Goal: Task Accomplishment & Management: Complete application form

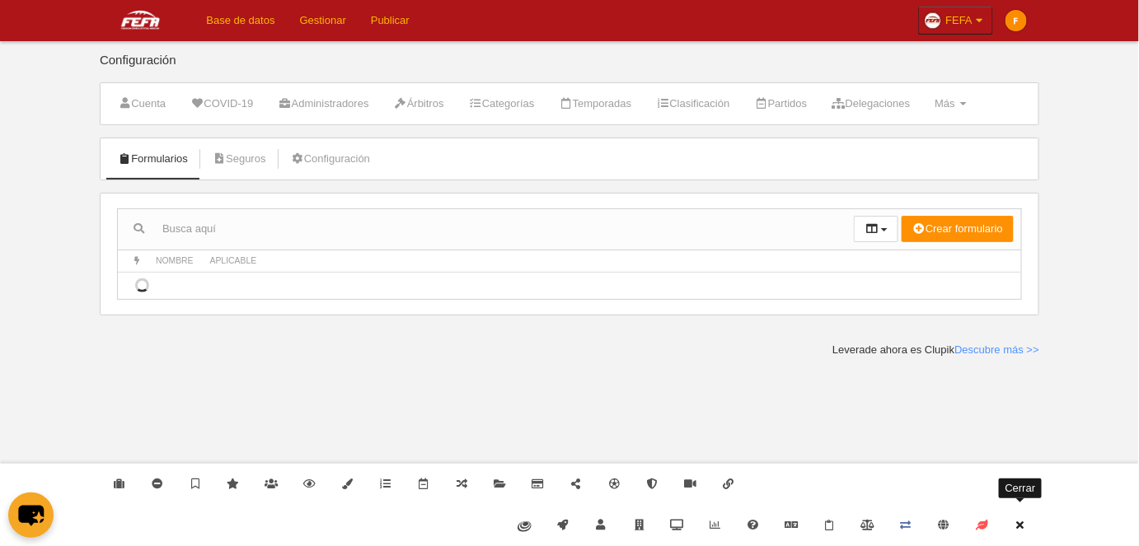
click at [1020, 521] on icon at bounding box center [1020, 525] width 13 height 11
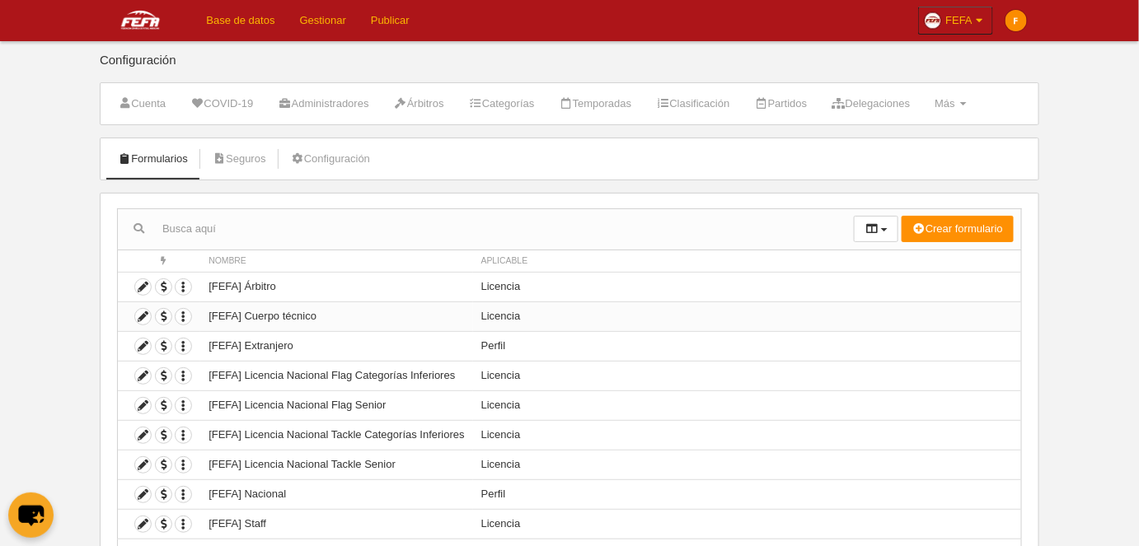
scroll to position [77, 0]
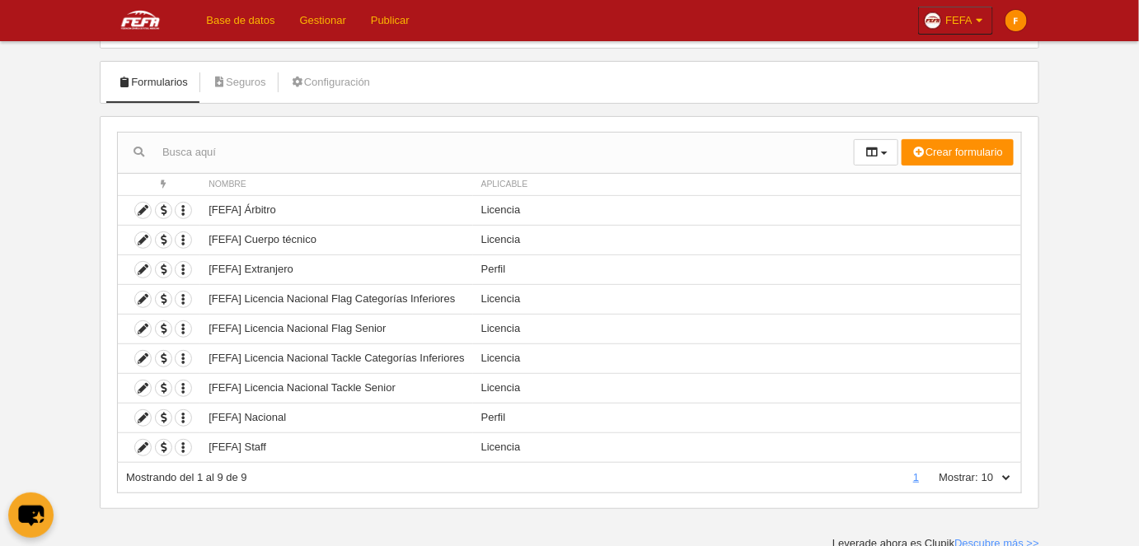
click at [1006, 476] on select "10 25 50 100 500" at bounding box center [995, 478] width 35 height 15
select select "500"
click at [979, 471] on select "10 25 50 100 500" at bounding box center [995, 478] width 35 height 15
click at [213, 422] on div "✕" at bounding box center [213, 420] width 18 height 18
click at [182, 358] on icon "button" at bounding box center [184, 359] width 16 height 16
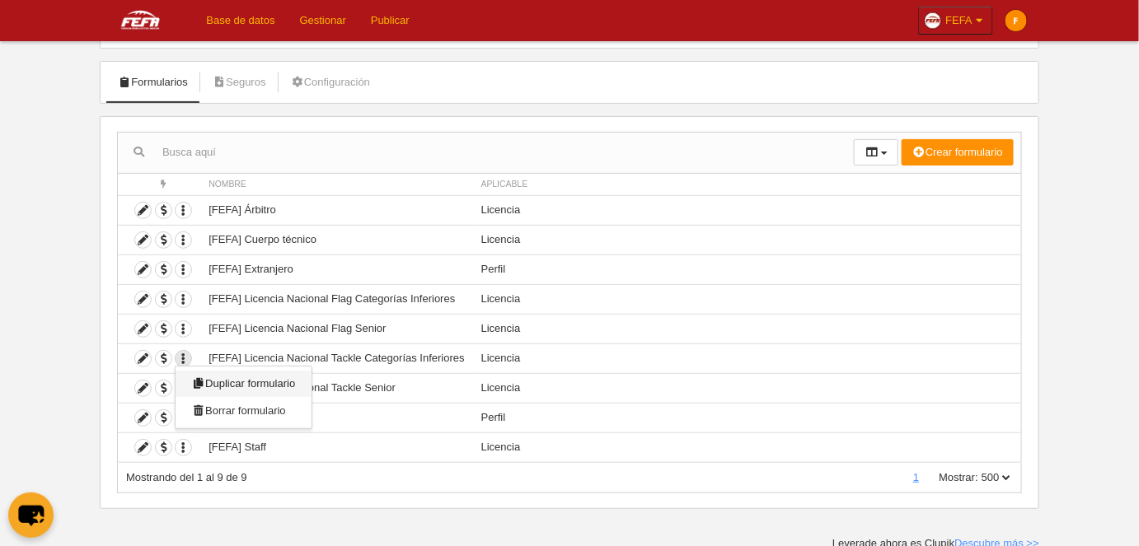
click at [218, 378] on span "Duplicar formulario" at bounding box center [243, 383] width 103 height 12
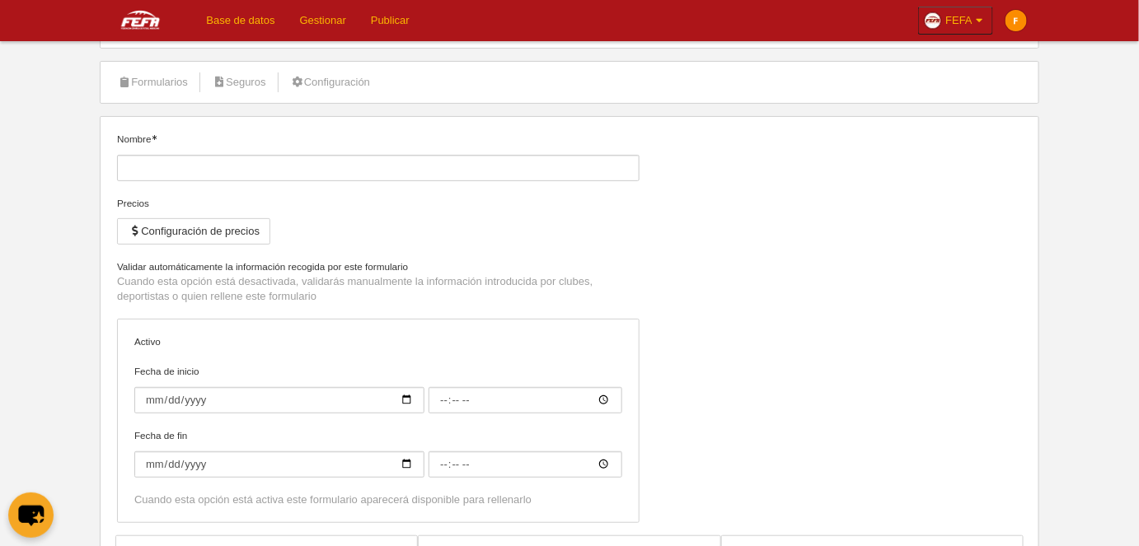
type input "[FEFA] Licencia Nacional Tackle Categorías Inferiores (Copia)"
checkbox input "true"
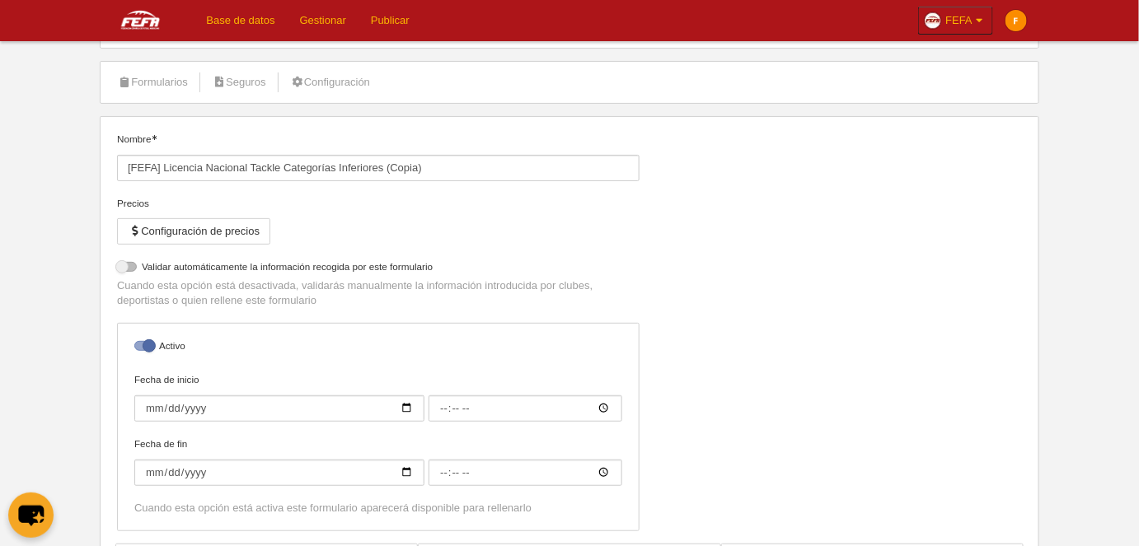
select select "selected"
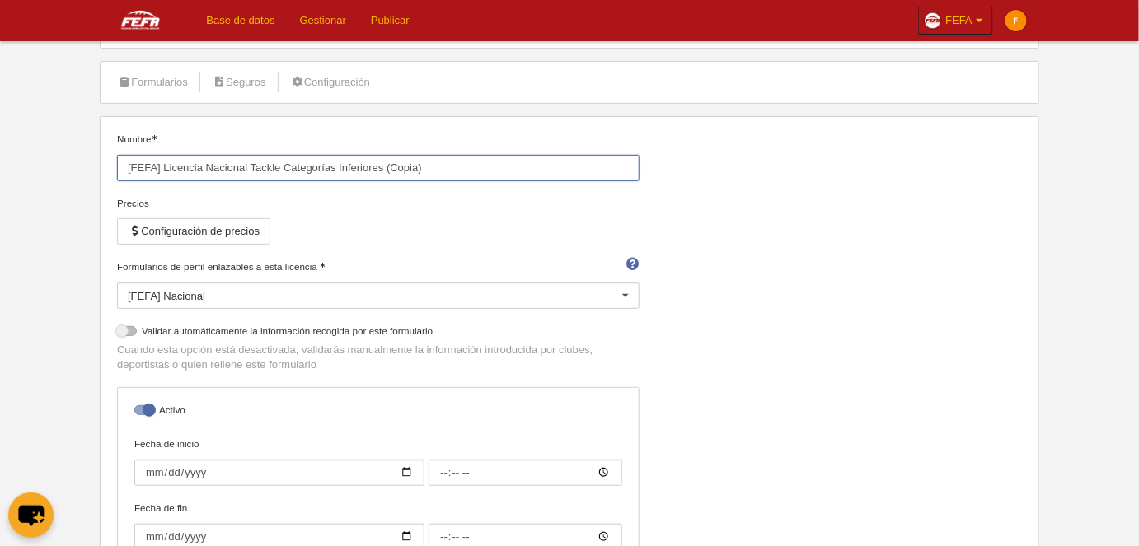
drag, startPoint x: 425, startPoint y: 168, endPoint x: 386, endPoint y: 167, distance: 39.6
click at [386, 167] on input "[FEFA] Licencia Nacional Tackle Categorías Inferiores (Copia)" at bounding box center [378, 168] width 523 height 26
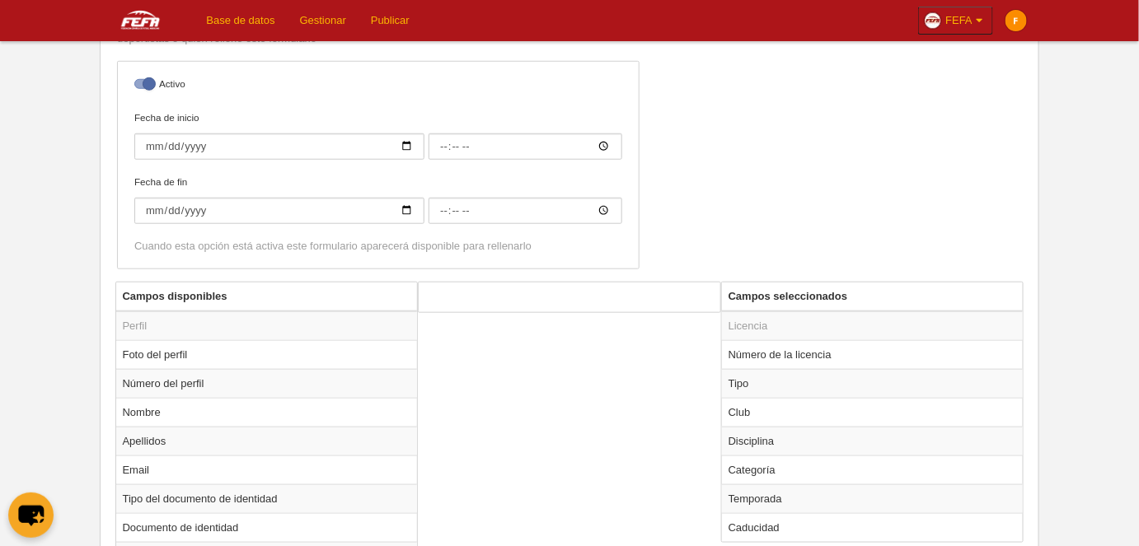
scroll to position [452, 0]
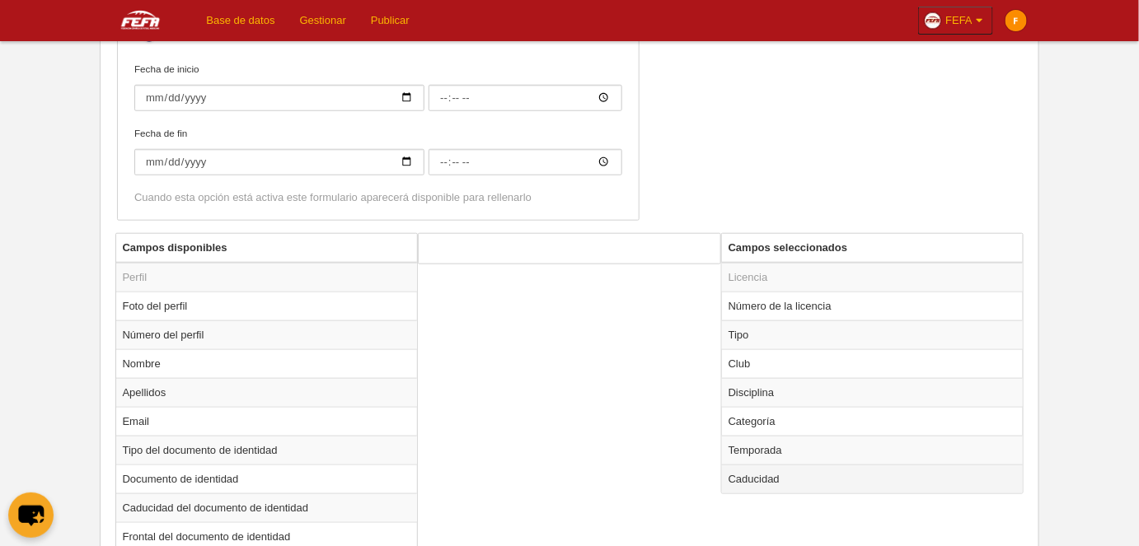
click at [763, 480] on td "Caducidad" at bounding box center [873, 479] width 302 height 29
radio input "true"
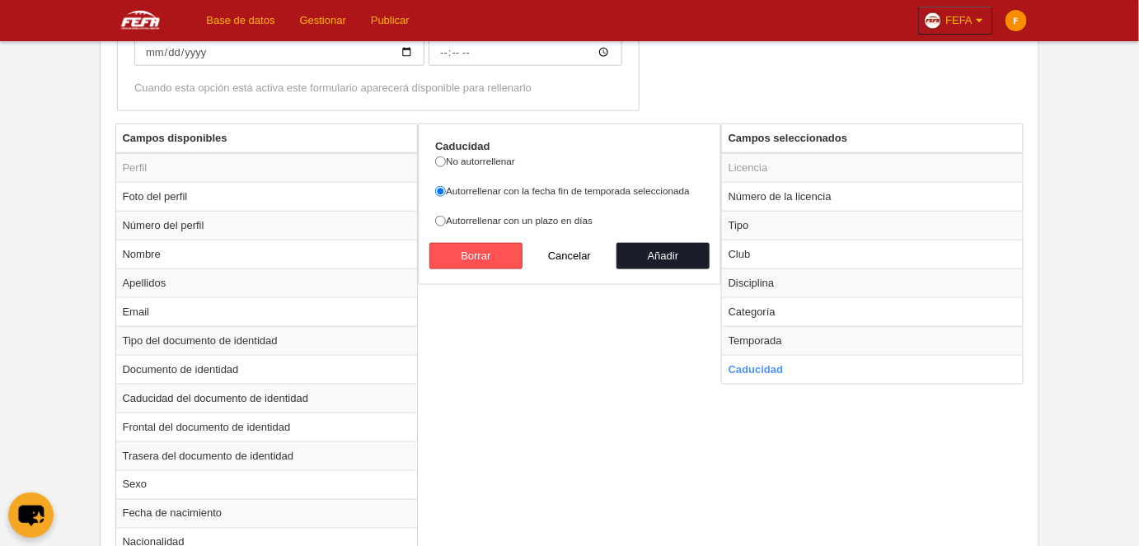
scroll to position [527, 0]
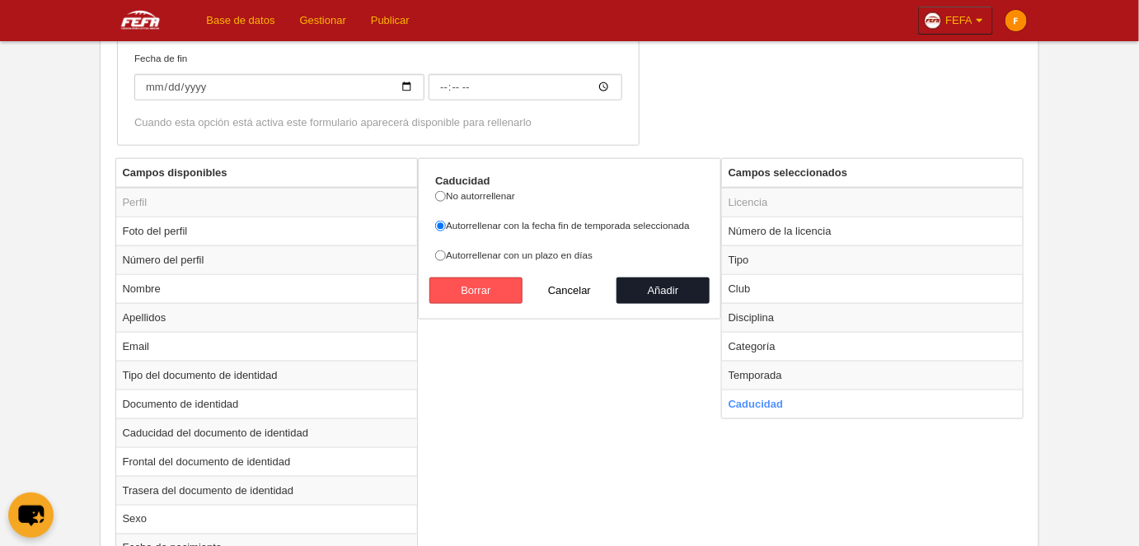
click at [532, 256] on label "Autorrellenar con un plazo en días" at bounding box center [569, 255] width 269 height 15
click at [446, 256] on input "Autorrellenar con un plazo en días" at bounding box center [440, 256] width 11 height 11
radio input "true"
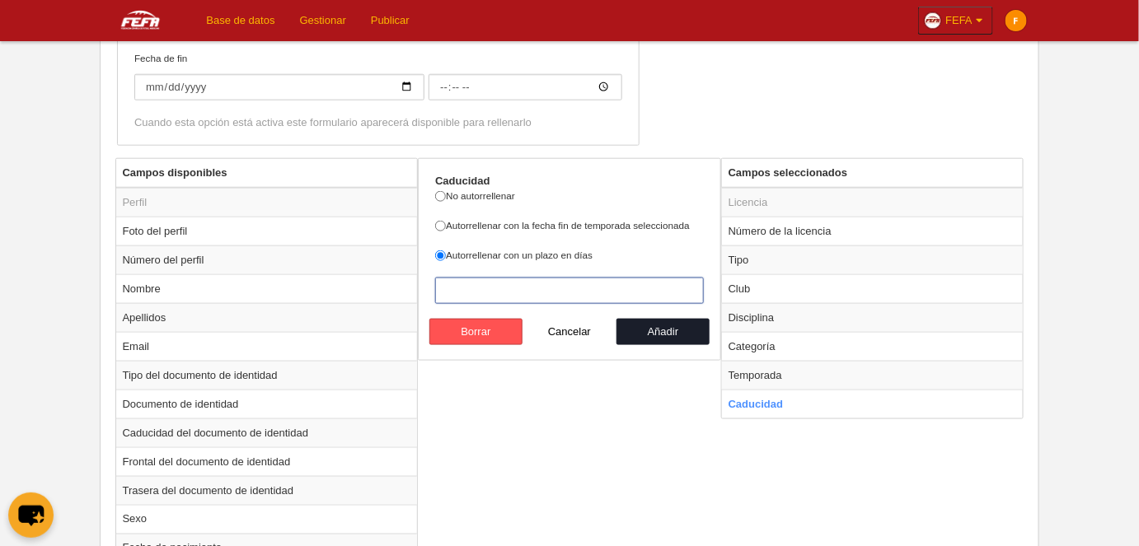
click at [537, 288] on input "number" at bounding box center [569, 291] width 269 height 26
type input "3"
click at [804, 363] on td "Temporada" at bounding box center [873, 375] width 302 height 29
radio input "true"
select select "8371"
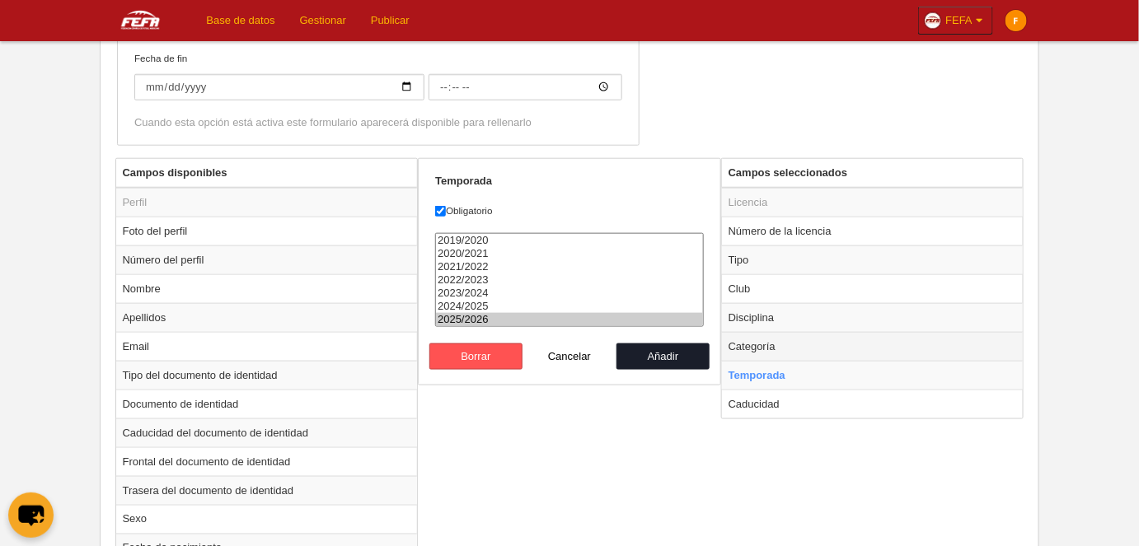
click at [766, 349] on td "Categoría" at bounding box center [873, 346] width 302 height 29
radio input "true"
select select "6551"
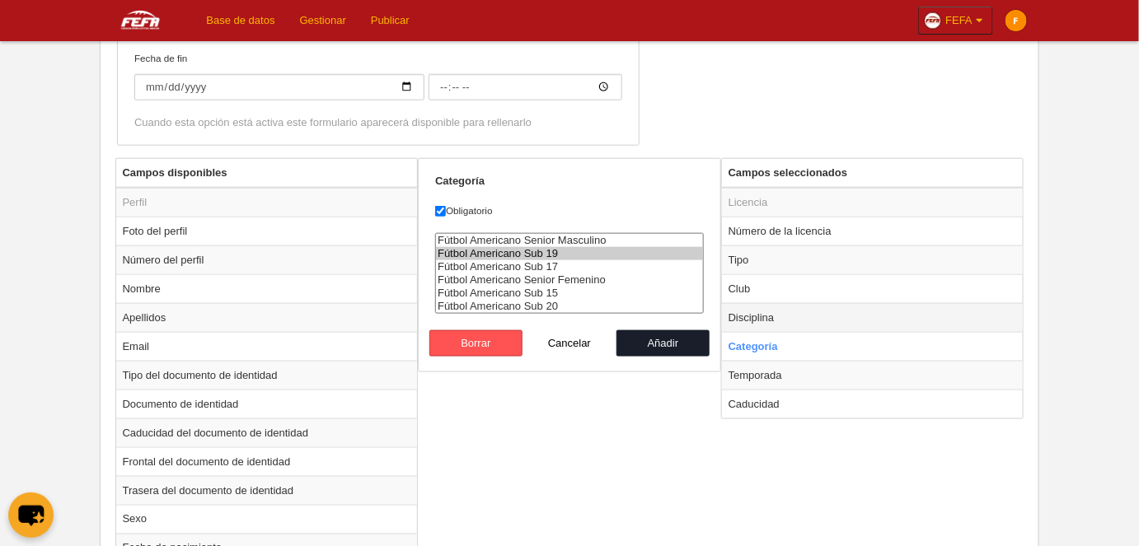
click at [770, 316] on td "Disciplina" at bounding box center [873, 317] width 302 height 29
radio input "true"
select select "49"
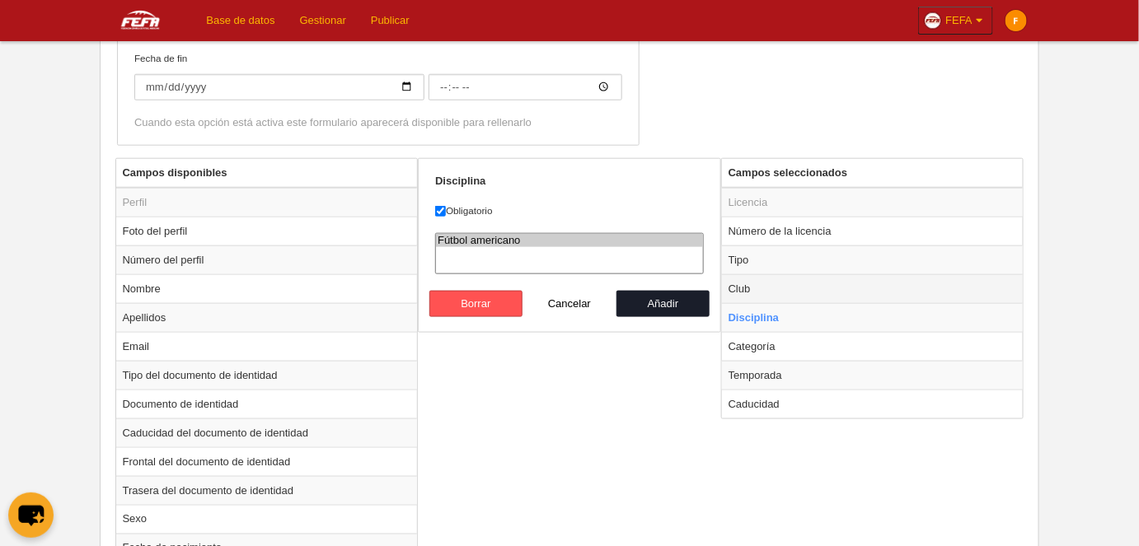
click at [767, 288] on td "Club" at bounding box center [873, 288] width 302 height 29
radio input "true"
select select
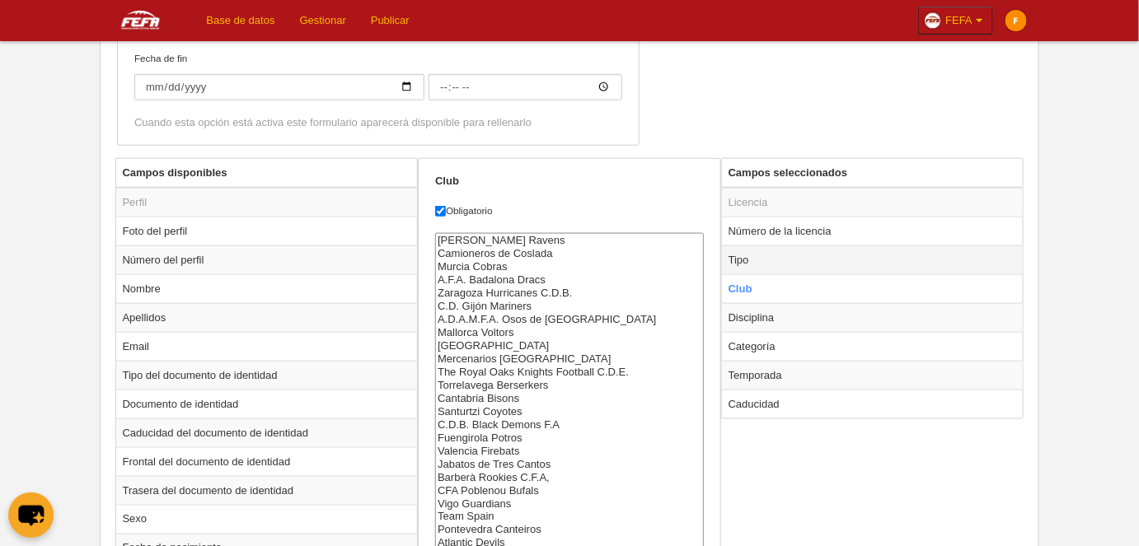
click at [769, 263] on td "Tipo" at bounding box center [873, 260] width 302 height 29
radio input "true"
select select "player"
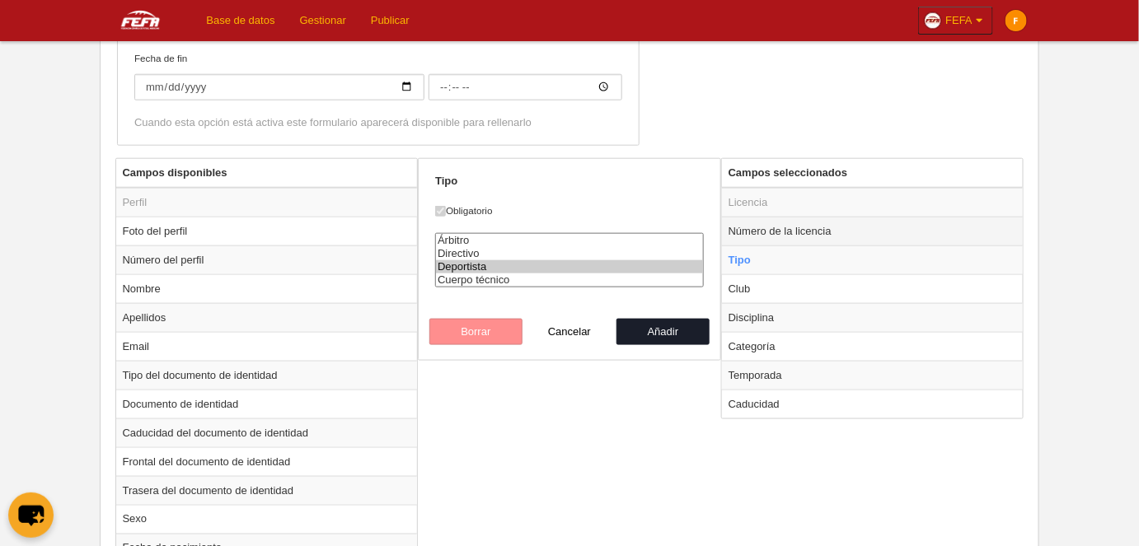
click at [771, 240] on td "Número de la licencia" at bounding box center [873, 231] width 302 height 29
radio input "true"
checkbox input "false"
select select "177"
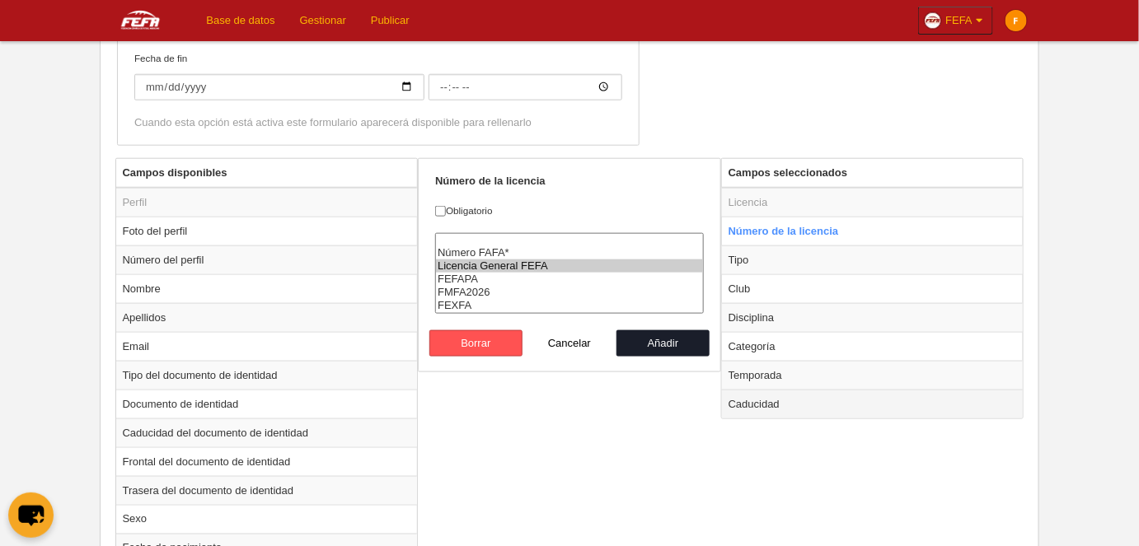
click at [755, 396] on td "Caducidad" at bounding box center [873, 404] width 302 height 29
radio input "false"
radio input "true"
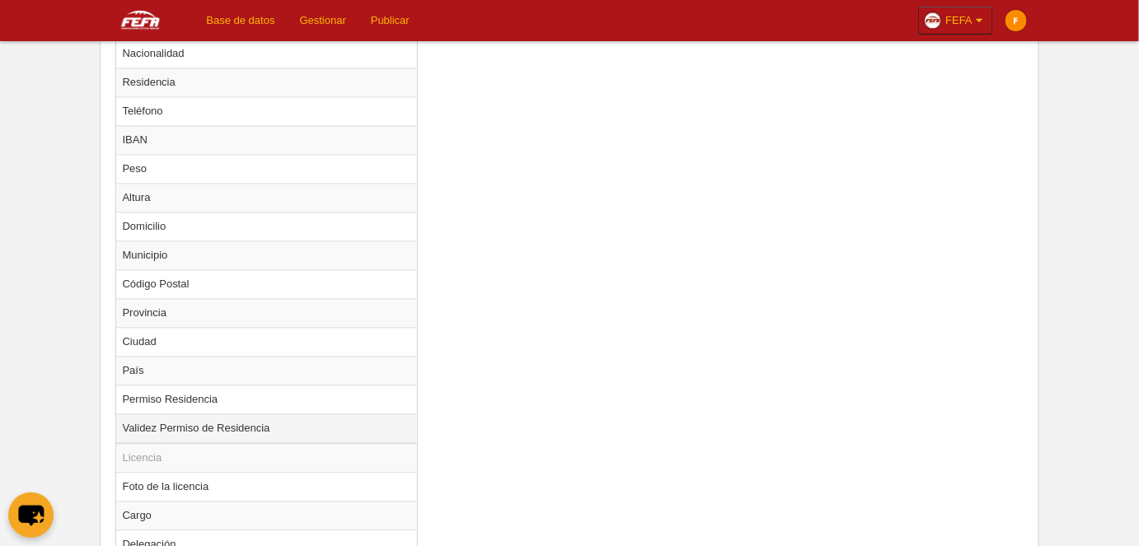
scroll to position [1179, 0]
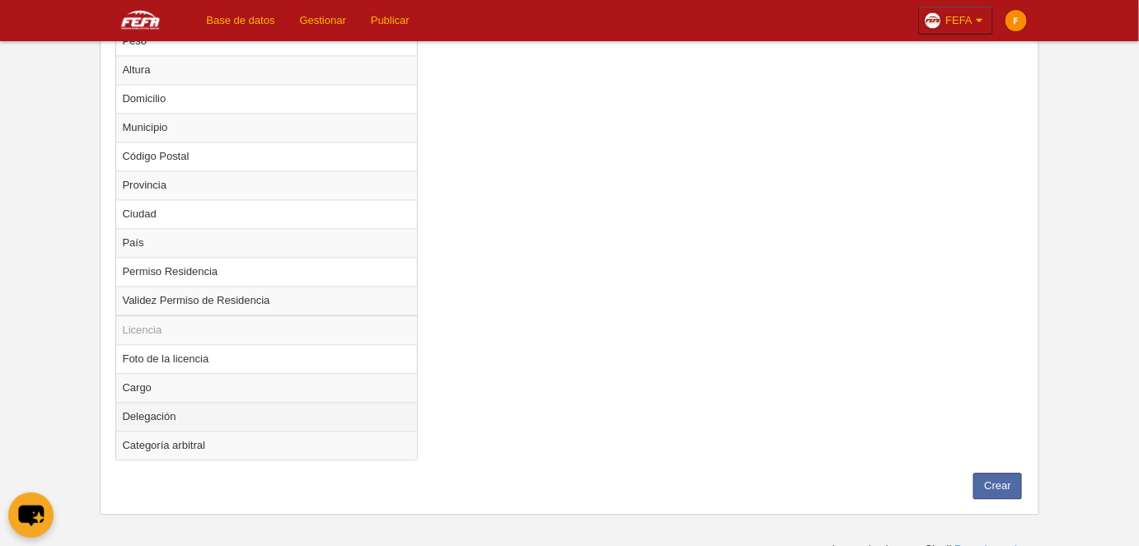
click at [286, 402] on td "Delegación" at bounding box center [267, 416] width 302 height 29
radio input "true"
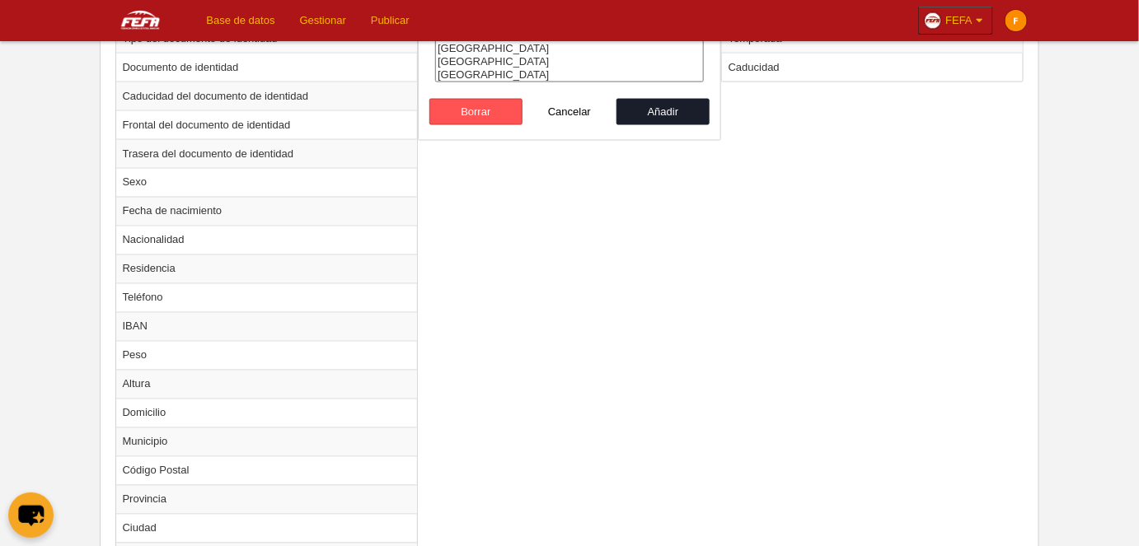
scroll to position [579, 0]
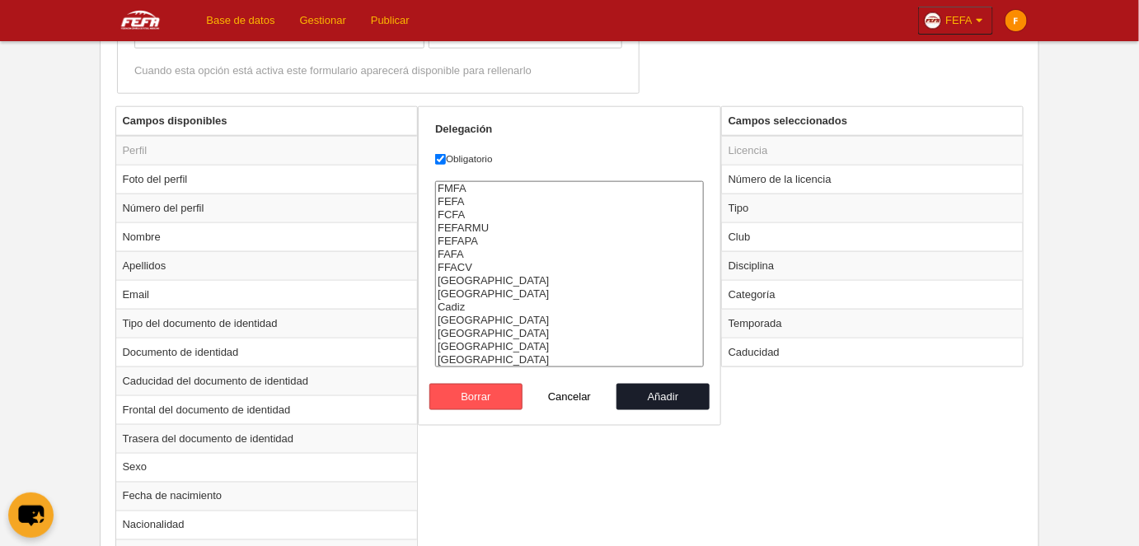
select select "1463"
click at [485, 195] on option "FEFA" at bounding box center [569, 201] width 267 height 13
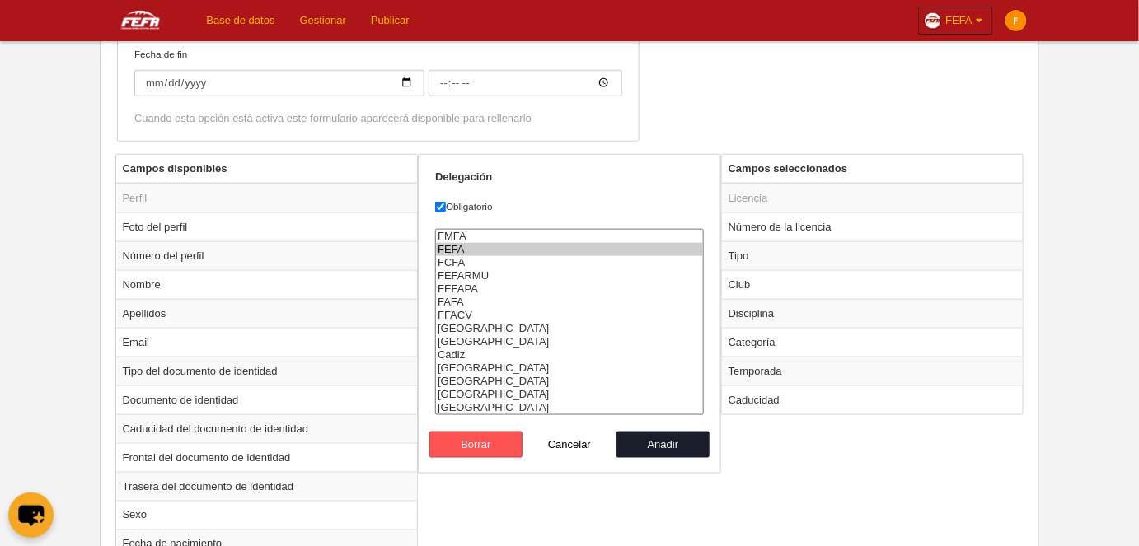
scroll to position [504, 0]
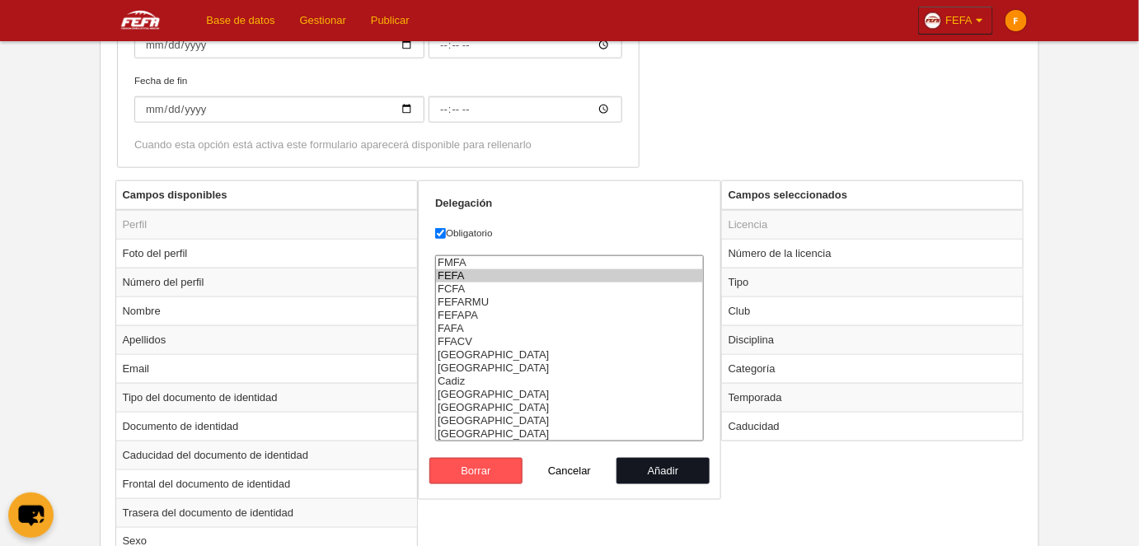
click at [661, 463] on button "Añadir" at bounding box center [664, 471] width 94 height 26
radio input "false"
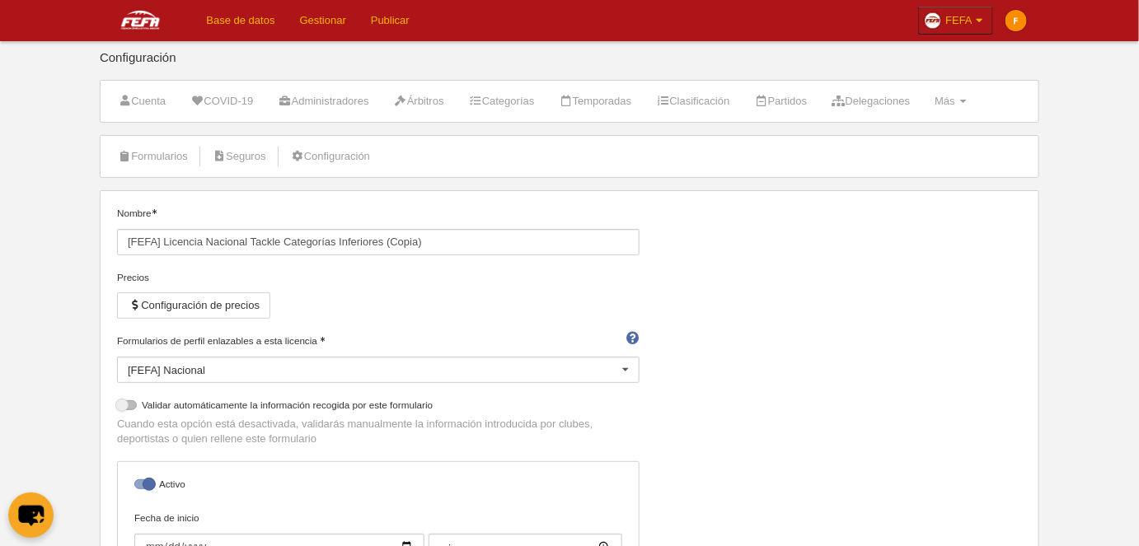
scroll to position [0, 0]
click at [247, 35] on link "Base de datos" at bounding box center [240, 20] width 93 height 41
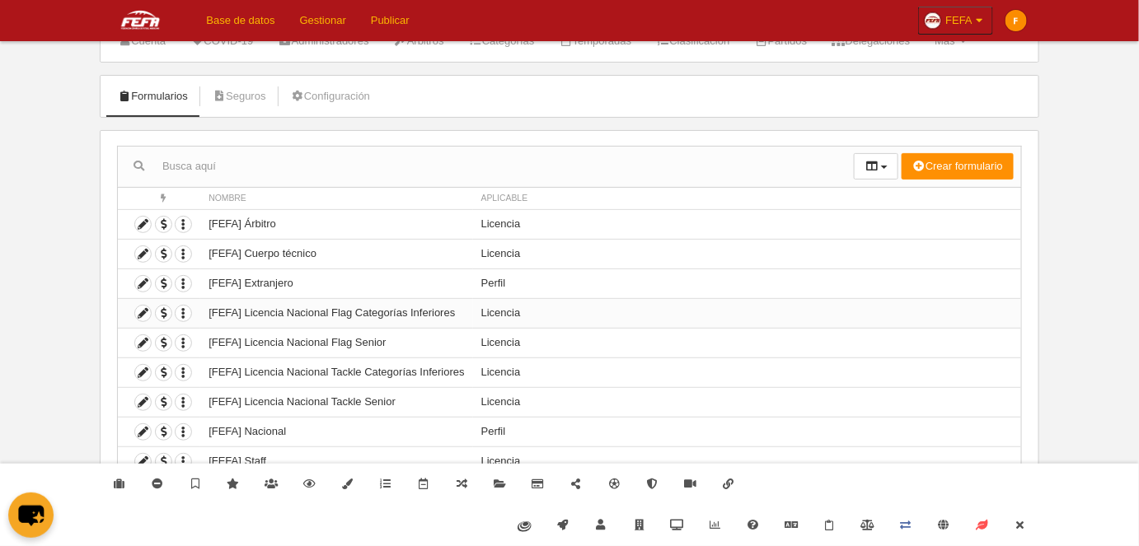
scroll to position [77, 0]
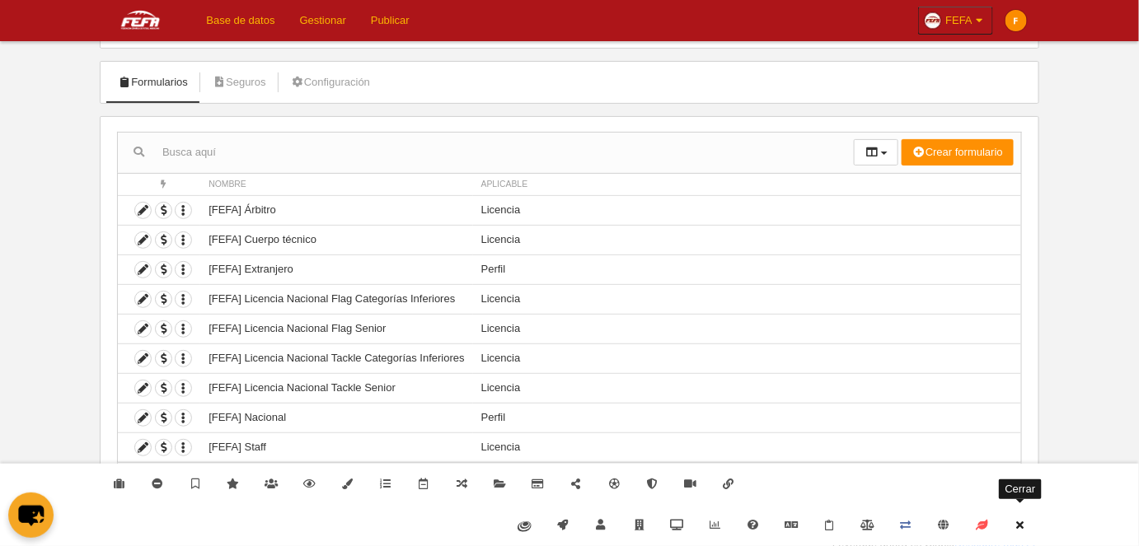
click at [1020, 527] on icon at bounding box center [1020, 525] width 13 height 11
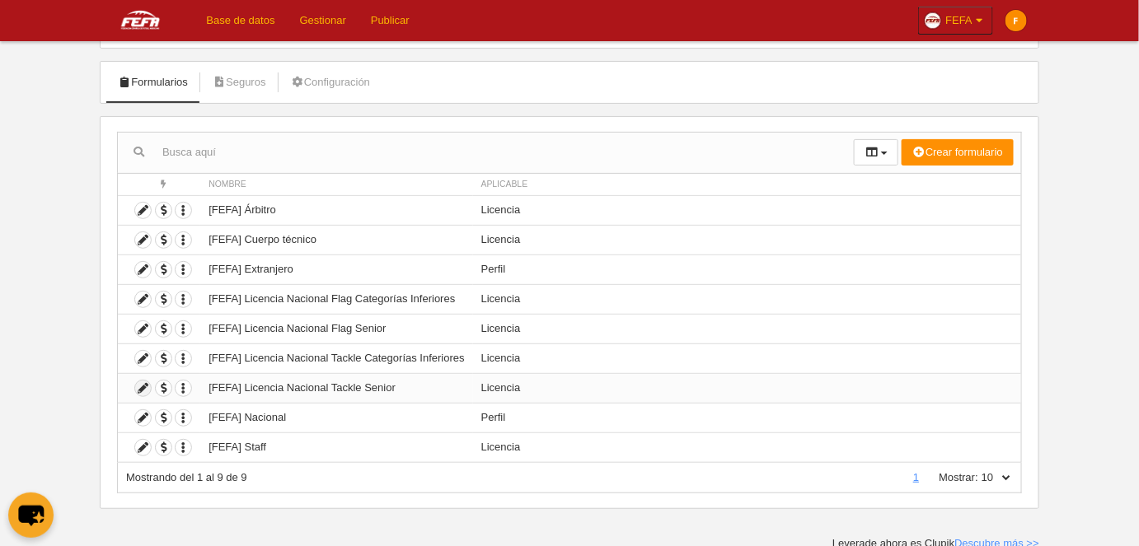
click at [138, 387] on icon at bounding box center [143, 389] width 16 height 16
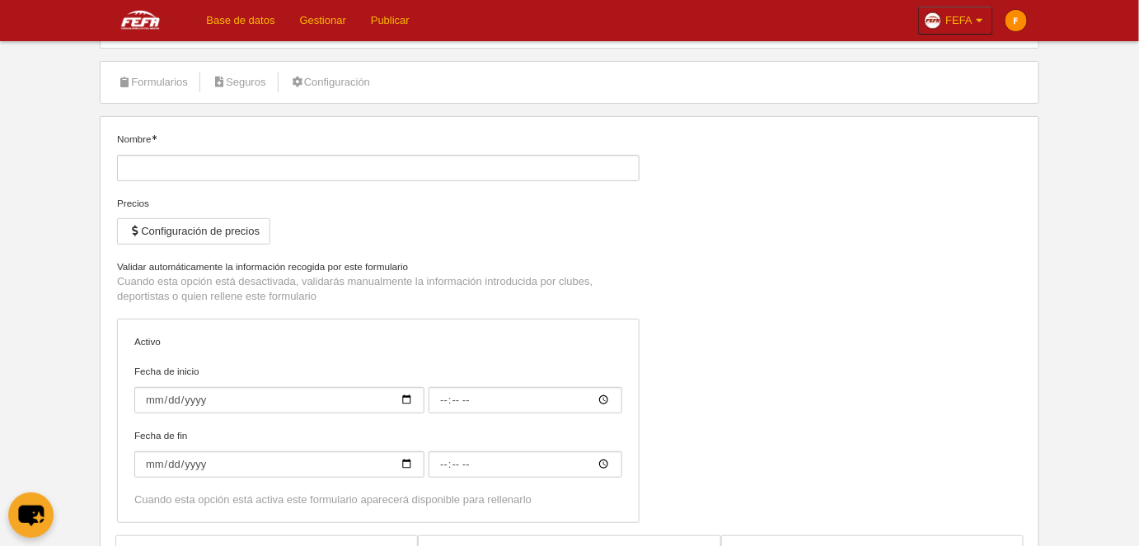
type input "[FEFA] Licencia Nacional Tackle Senior"
checkbox input "true"
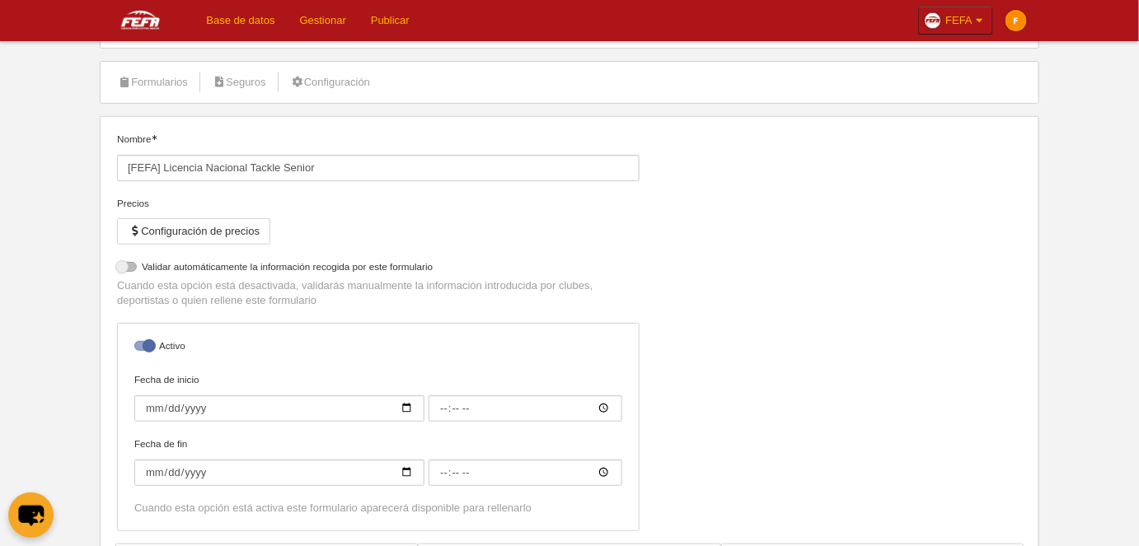
select select "selected"
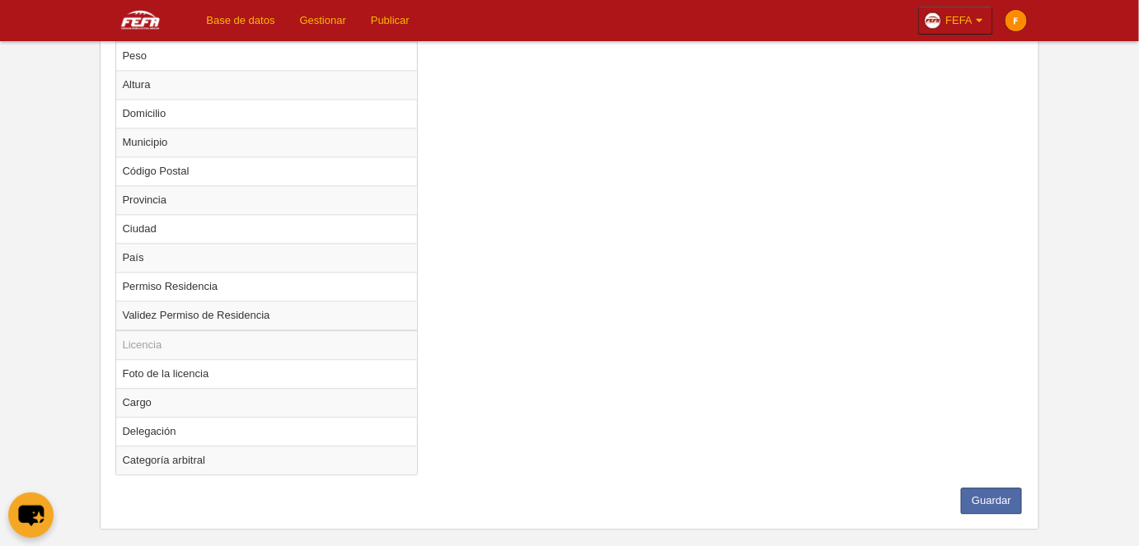
scroll to position [1179, 0]
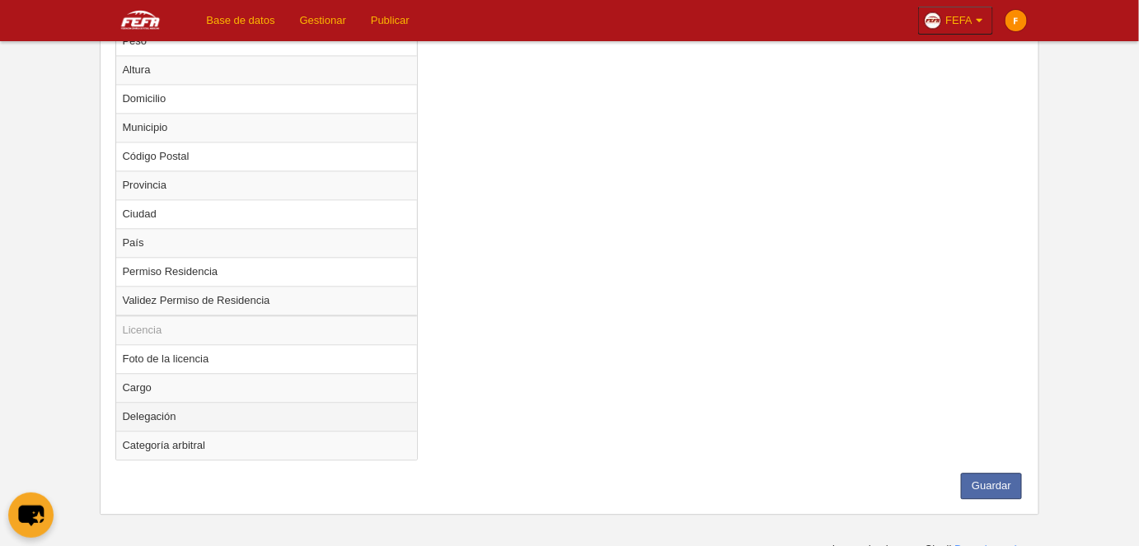
click at [209, 402] on td "Delegación" at bounding box center [267, 416] width 302 height 29
radio input "true"
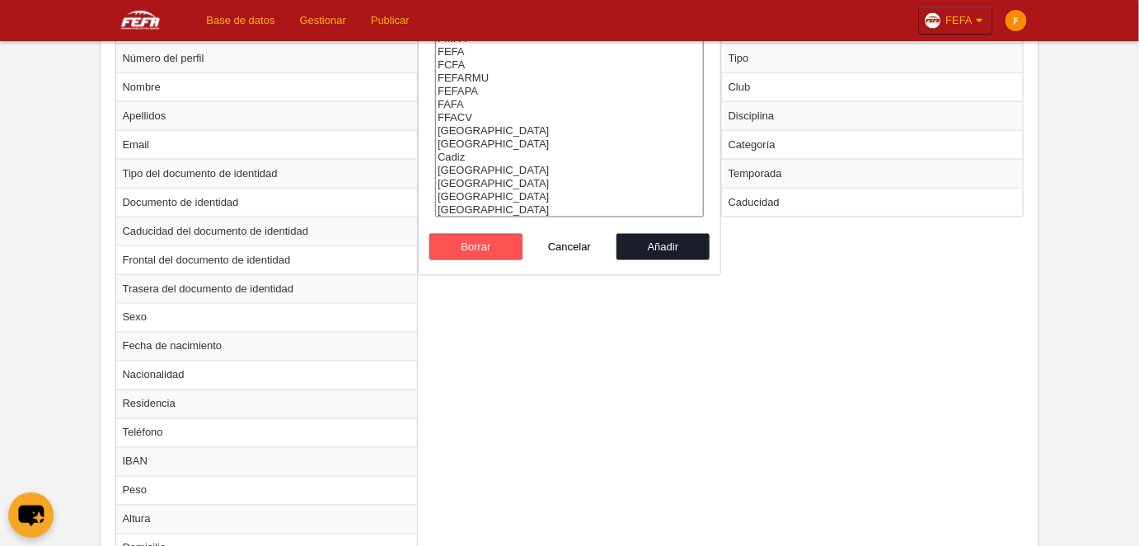
scroll to position [504, 0]
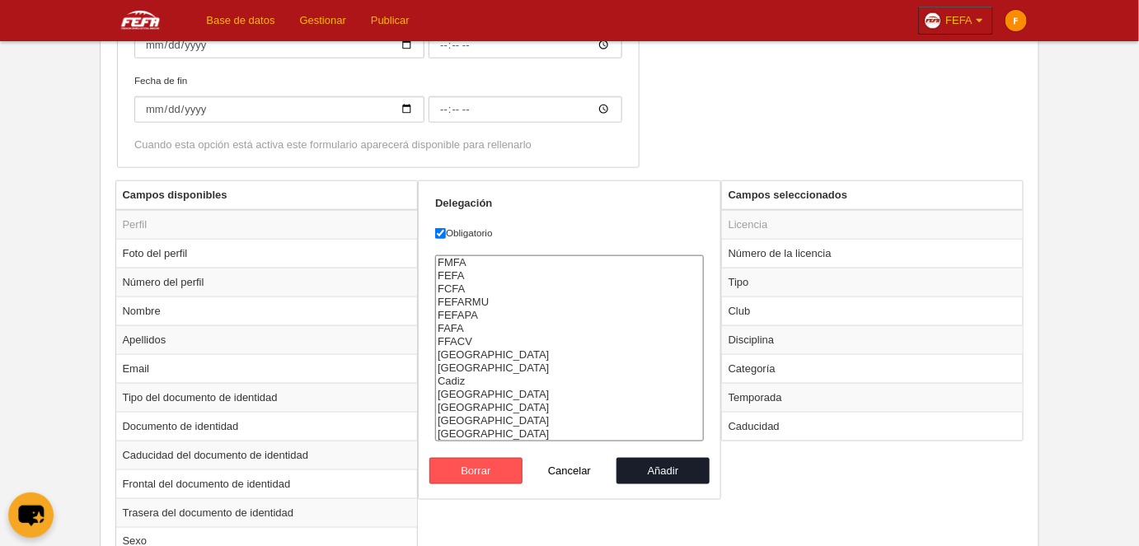
select select "1463"
click at [504, 273] on option "FEFA" at bounding box center [569, 276] width 267 height 13
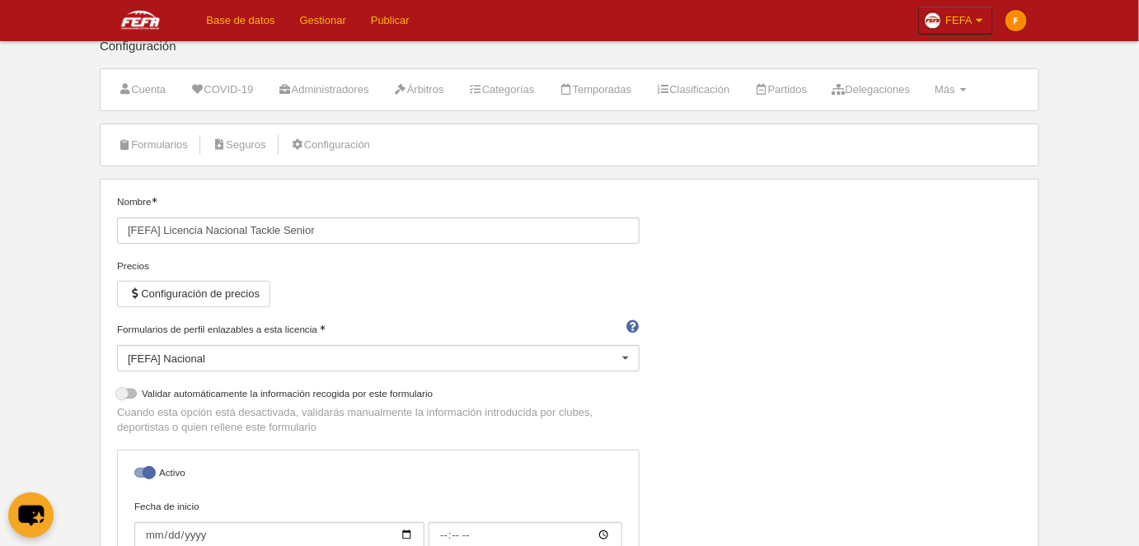
scroll to position [0, 0]
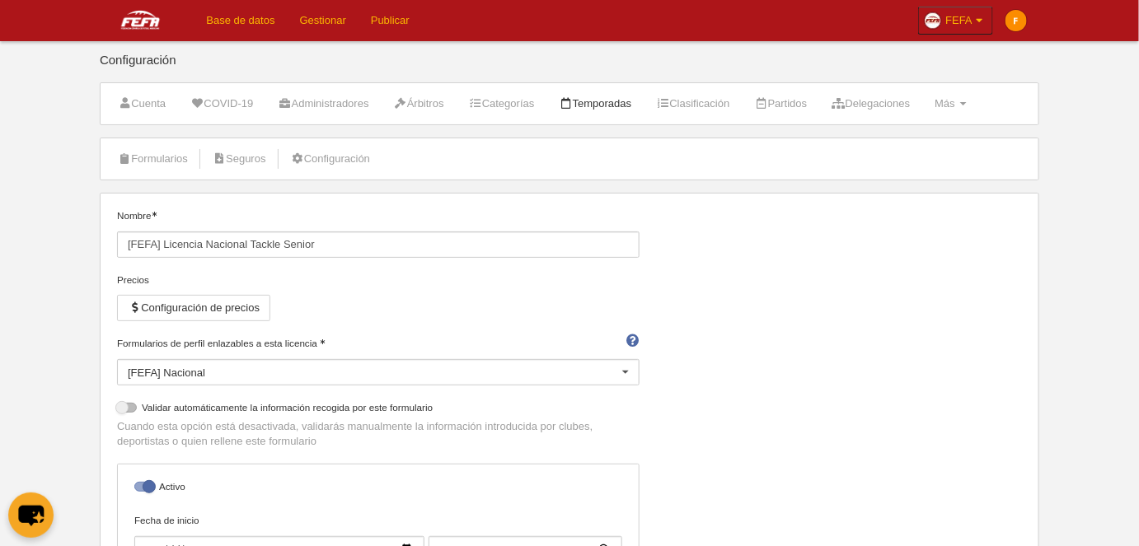
click at [591, 108] on link "Temporadas" at bounding box center [595, 103] width 91 height 25
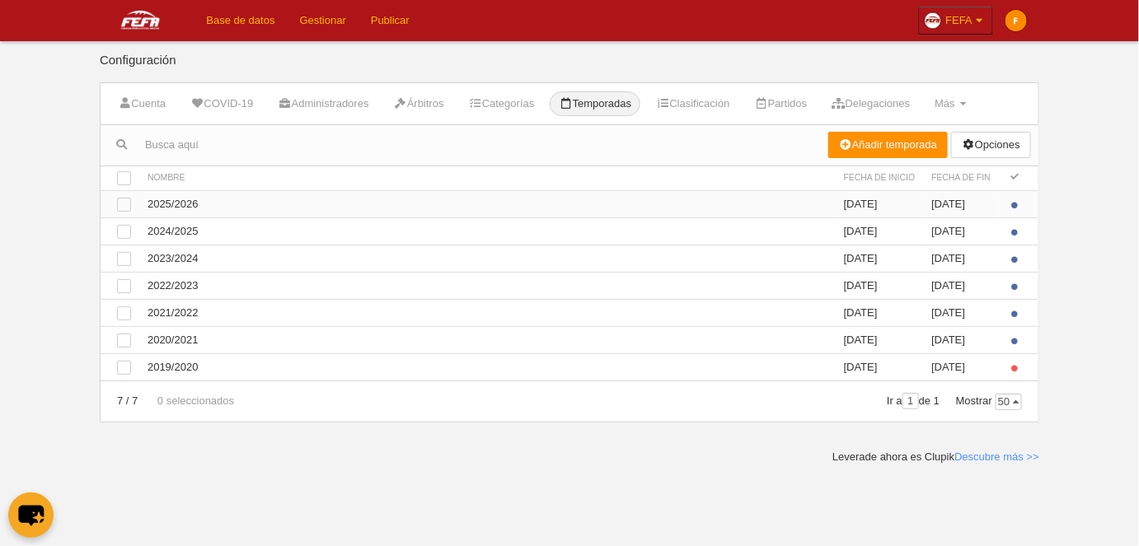
click at [218, 203] on td "Ver 2025/2026" at bounding box center [487, 203] width 696 height 27
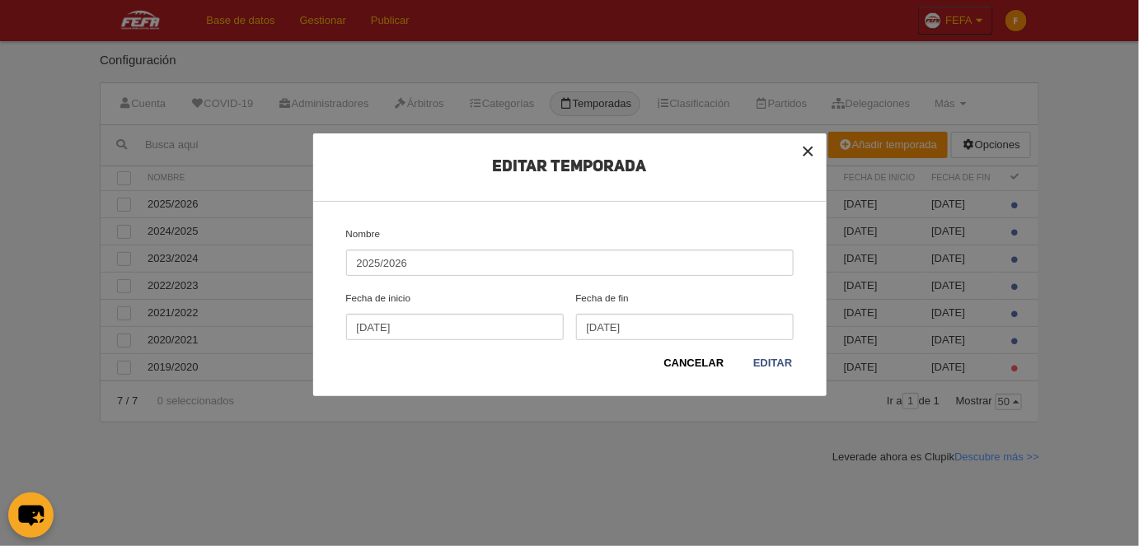
click at [809, 148] on button "×" at bounding box center [808, 152] width 36 height 36
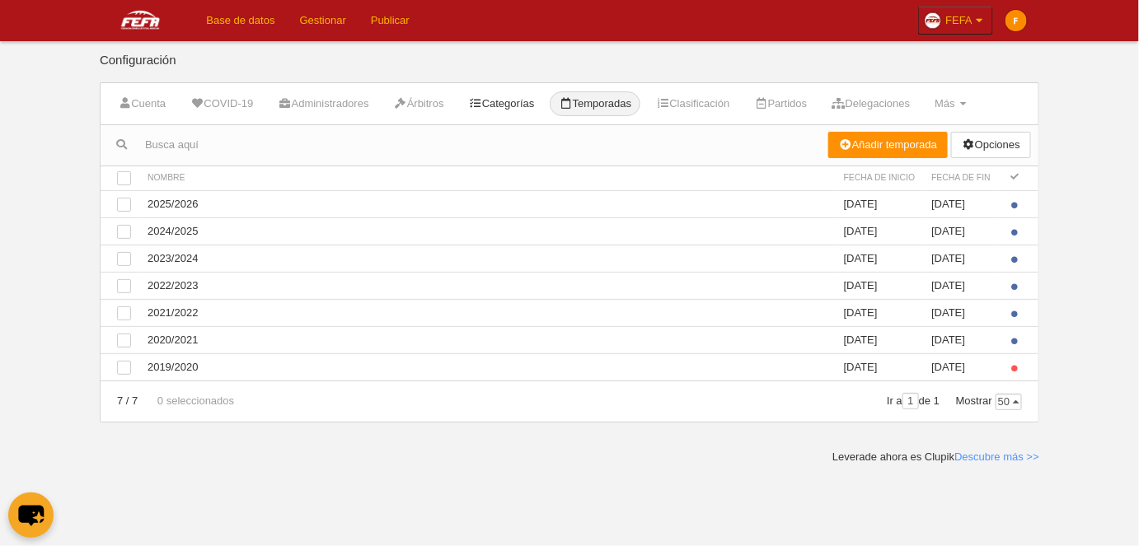
click at [496, 94] on link "Categorías" at bounding box center [502, 103] width 84 height 25
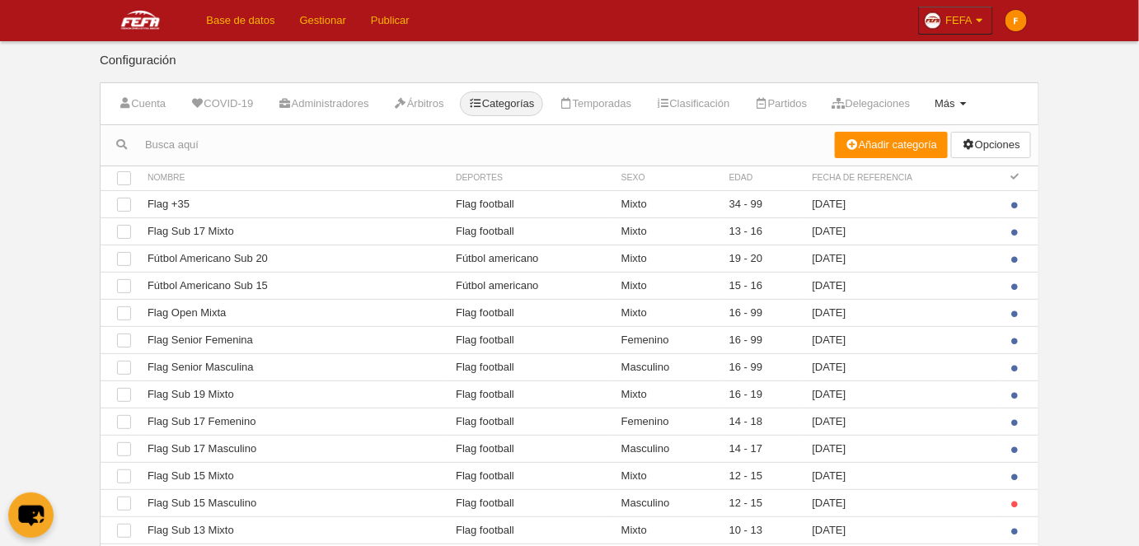
click at [955, 104] on span "Más" at bounding box center [945, 103] width 21 height 12
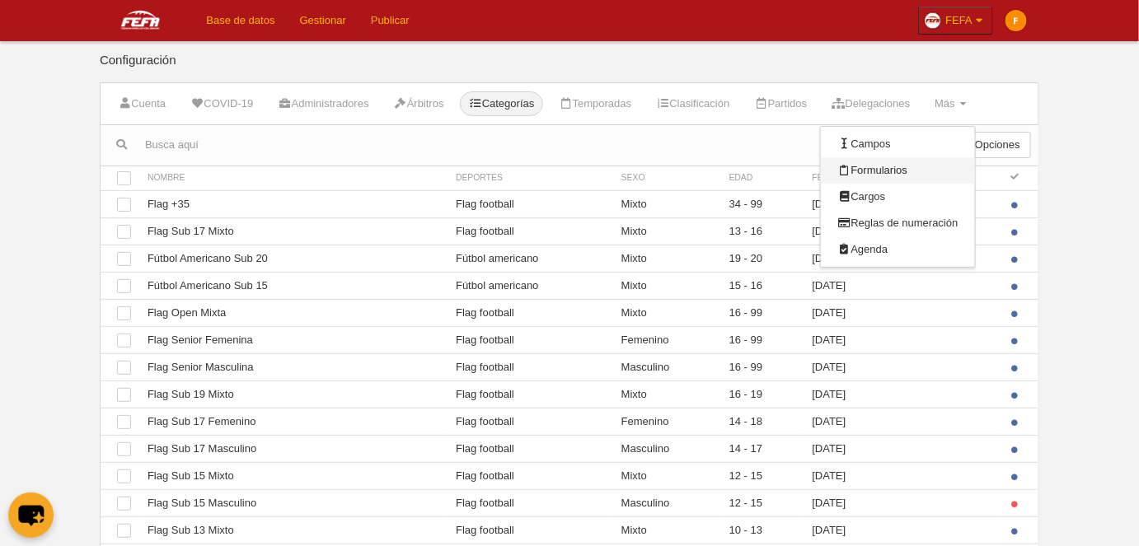
click at [941, 167] on link "Formularios" at bounding box center [897, 170] width 153 height 26
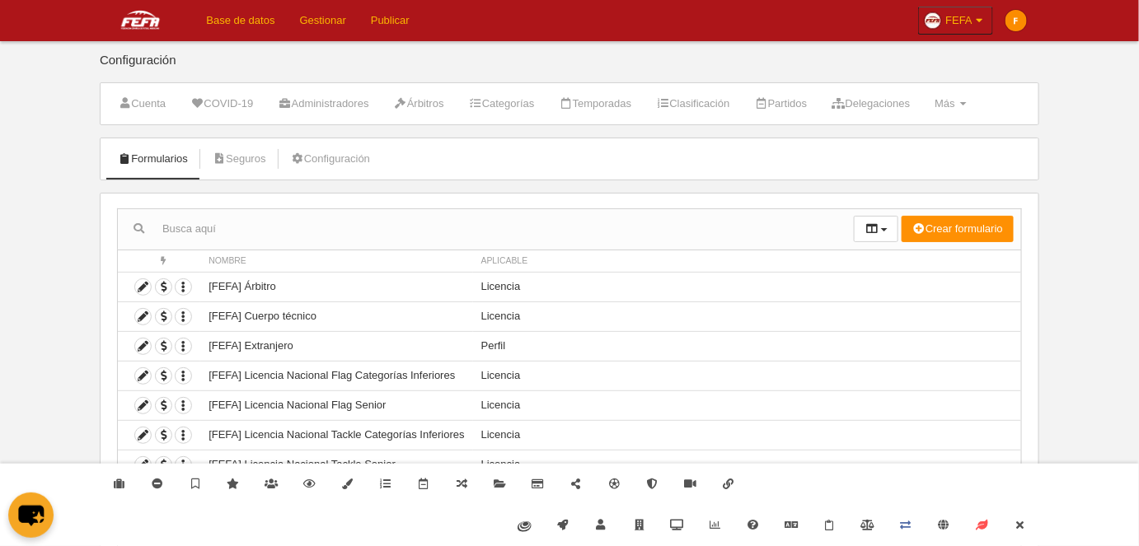
click at [436, 217] on input "text" at bounding box center [486, 229] width 736 height 25
click at [445, 178] on div "Formularios Seguros Configuración" at bounding box center [570, 159] width 940 height 43
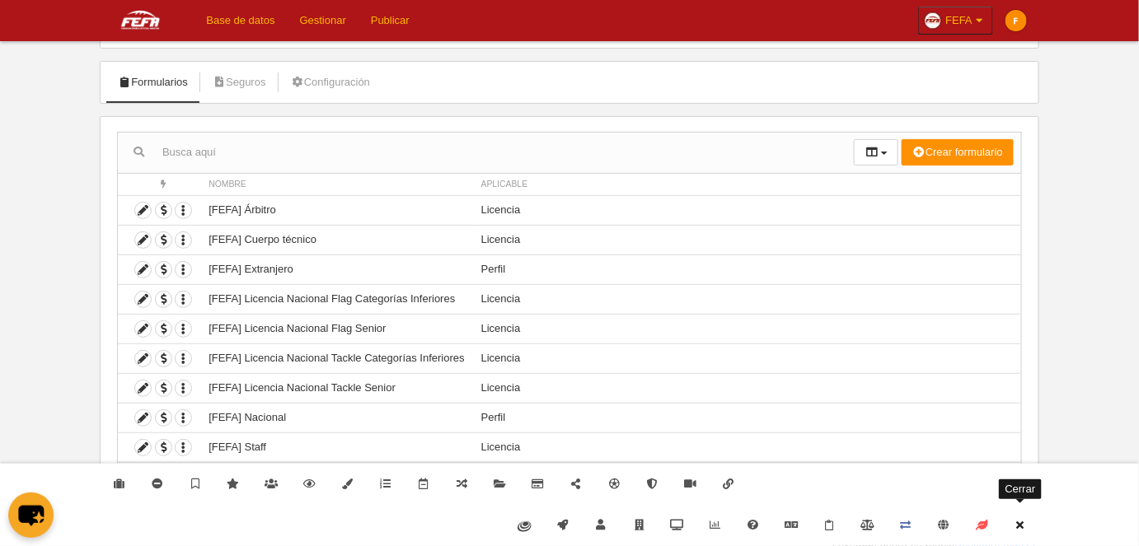
click at [1019, 528] on icon at bounding box center [1020, 525] width 13 height 11
